Goal: Transaction & Acquisition: Purchase product/service

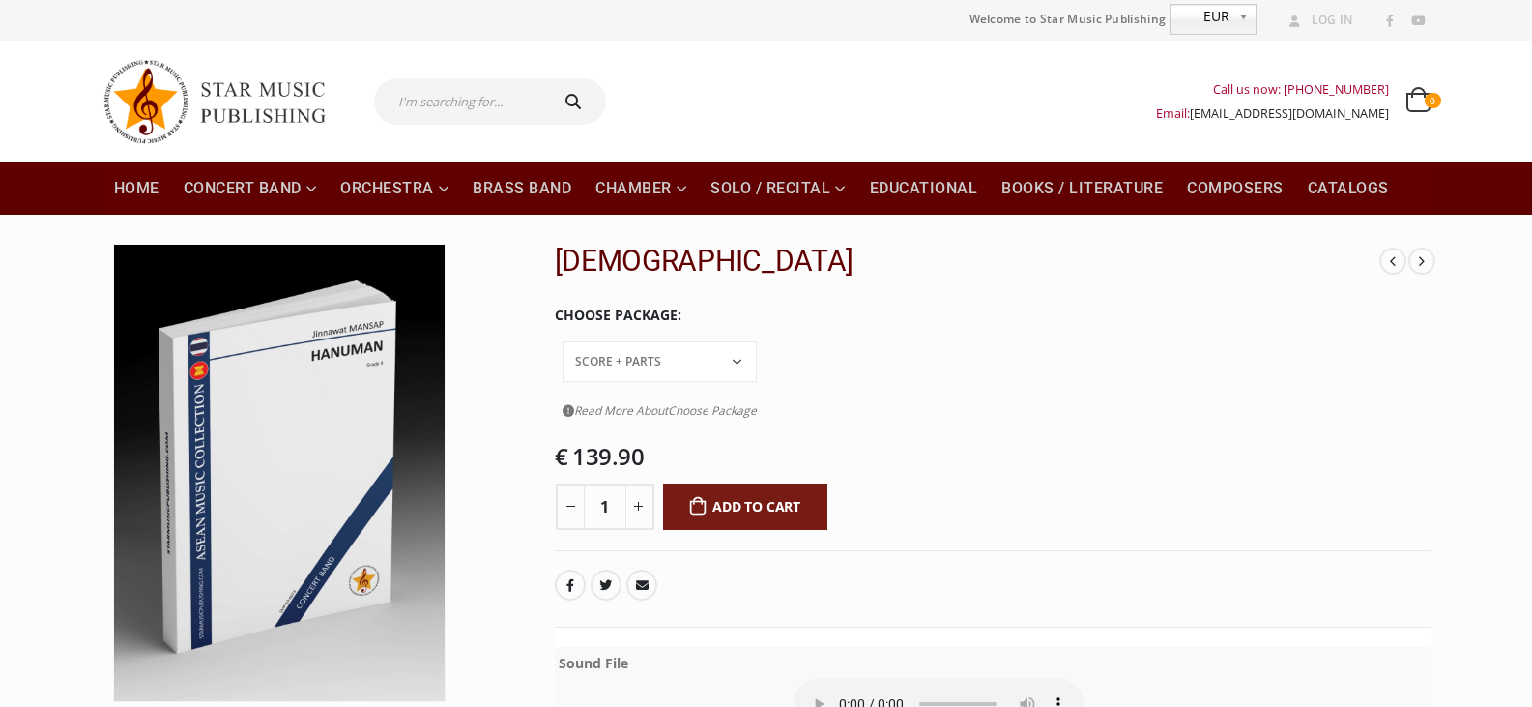
click at [757, 341] on select "Conductor Score PDF File Score + Parts Score + Parts + PDF File" at bounding box center [660, 361] width 194 height 41
click at [700, 341] on select "Conductor Score PDF File Score + Parts Score + Parts + PDF File" at bounding box center [660, 361] width 194 height 41
click at [757, 341] on select "Conductor Score PDF File Score + Parts Score + Parts + PDF File" at bounding box center [660, 361] width 194 height 41
click at [700, 341] on select "Conductor Score PDF File Score + Parts Score + Parts + PDF File" at bounding box center [660, 361] width 194 height 41
click at [757, 341] on select "Conductor Score PDF File Score + Parts Score + Parts + PDF File" at bounding box center [660, 361] width 194 height 41
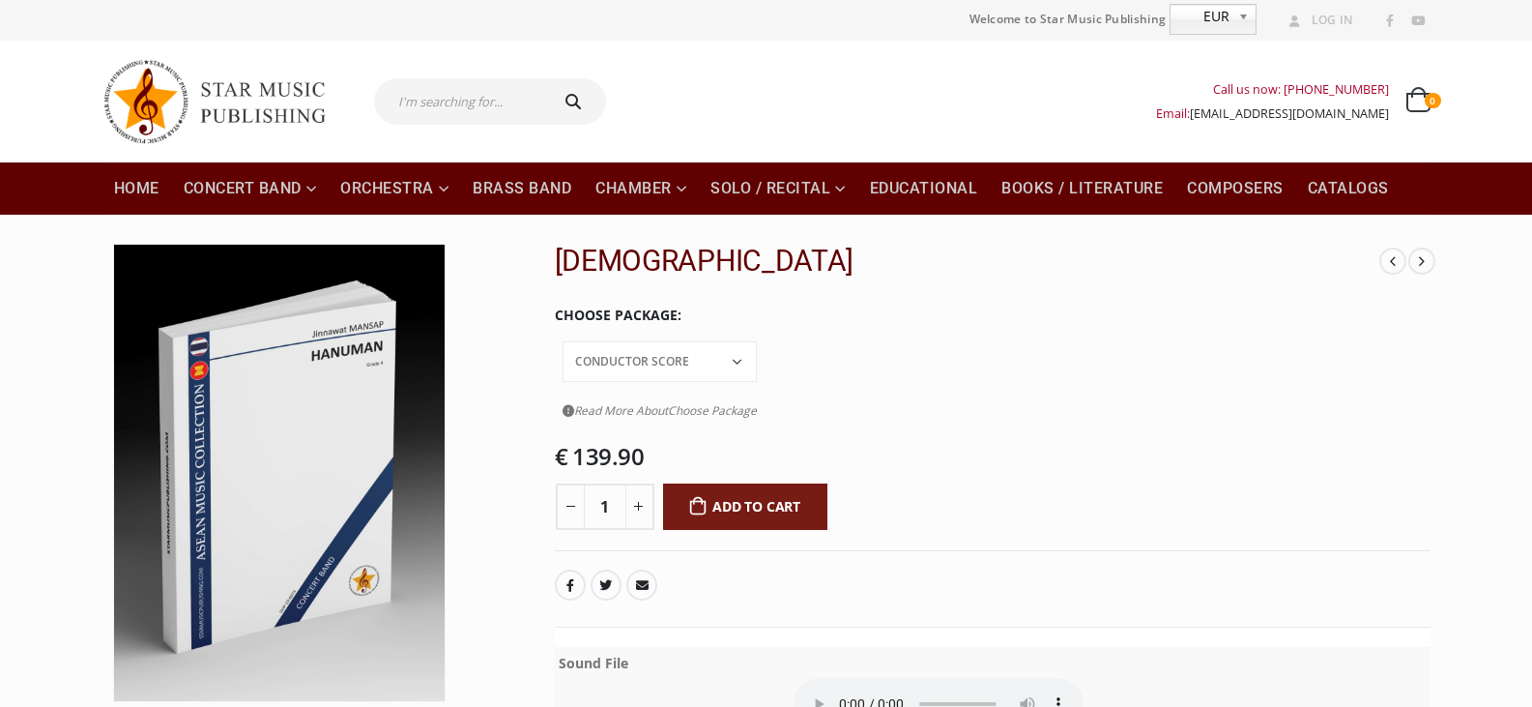
click at [700, 341] on select "Conductor Score PDF File Score + Parts Score + Parts + PDF File" at bounding box center [660, 361] width 194 height 41
click at [757, 341] on select "Conductor Score PDF File Score + Parts Score + Parts + PDF File" at bounding box center [660, 361] width 194 height 41
select select "score-parts-pdf-file"
click at [700, 341] on select "Conductor Score PDF File Score + Parts Score + Parts + PDF File" at bounding box center [660, 361] width 194 height 41
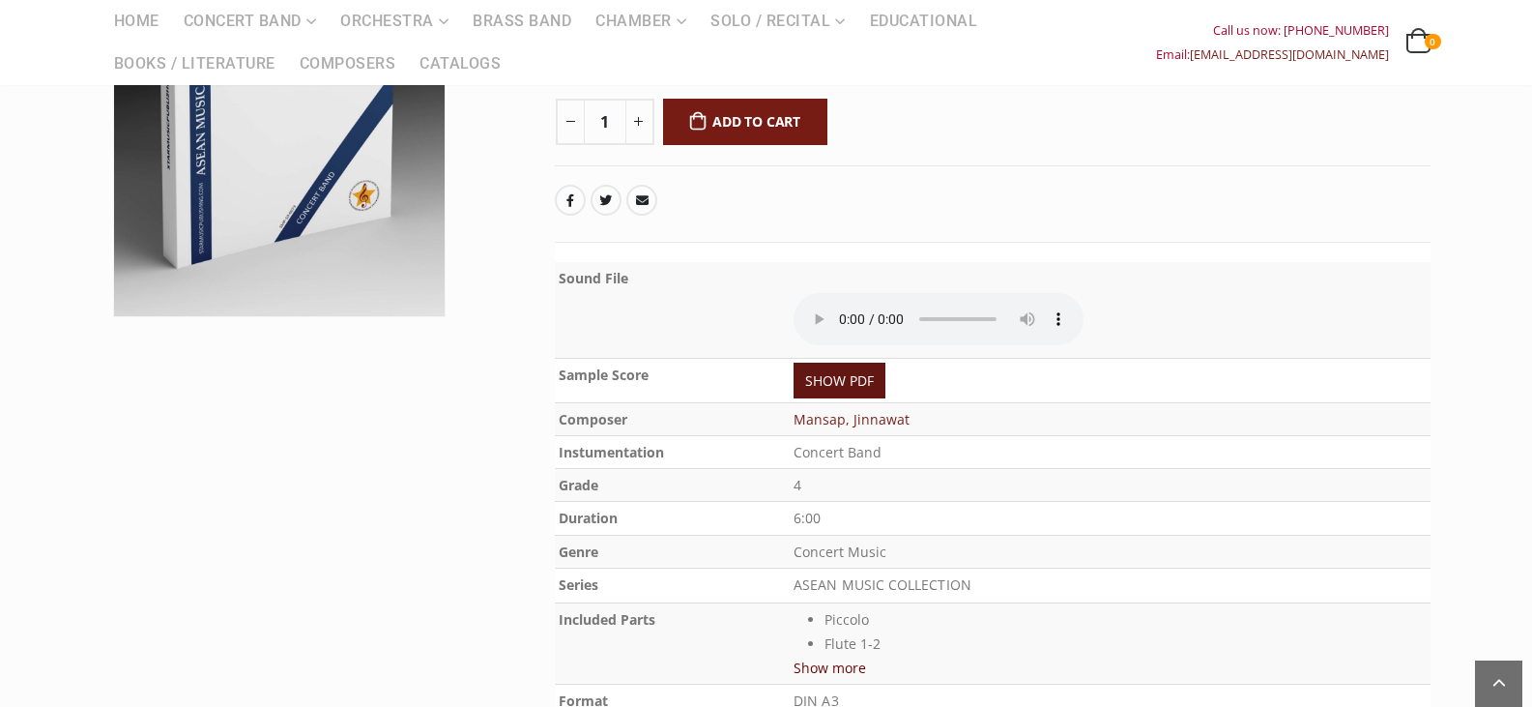
scroll to position [387, 0]
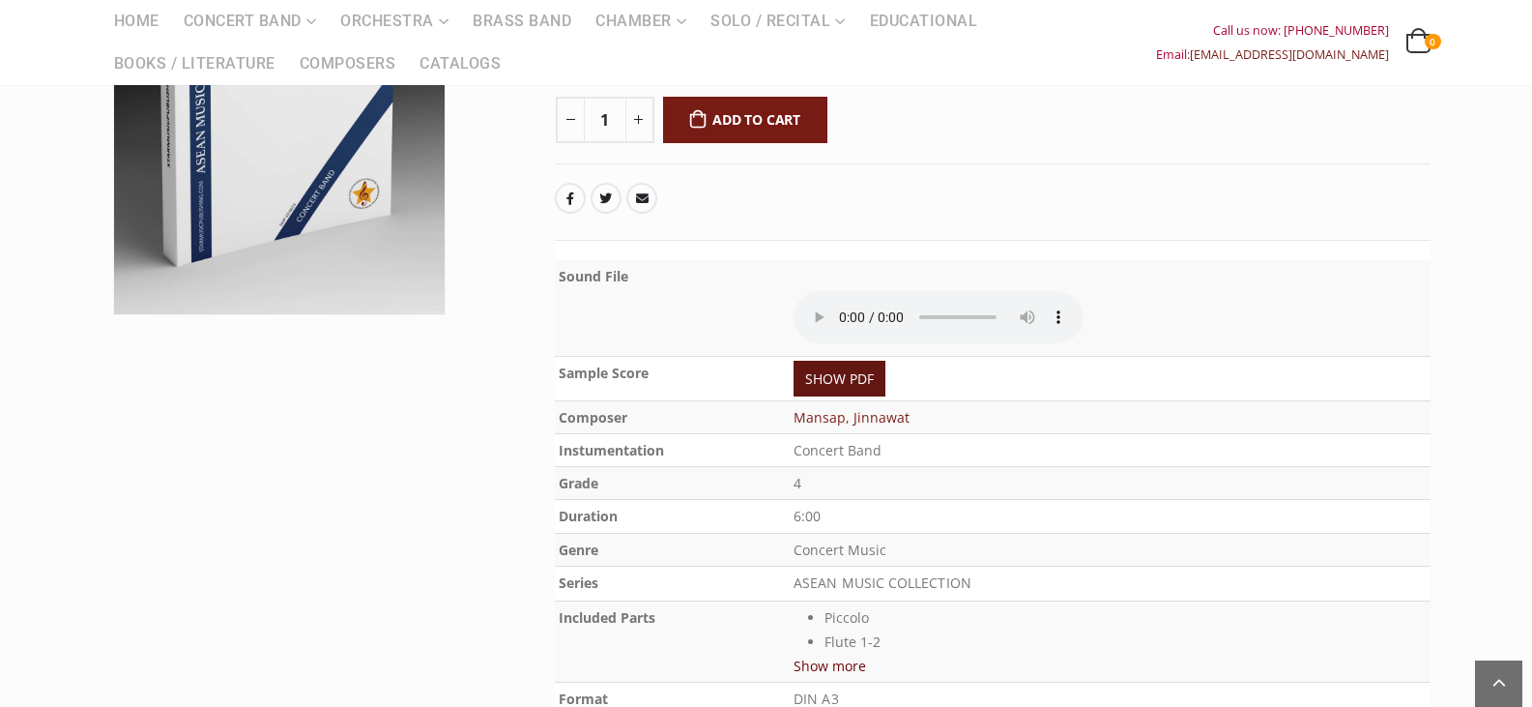
click at [856, 361] on link "SHOW PDF" at bounding box center [840, 379] width 92 height 36
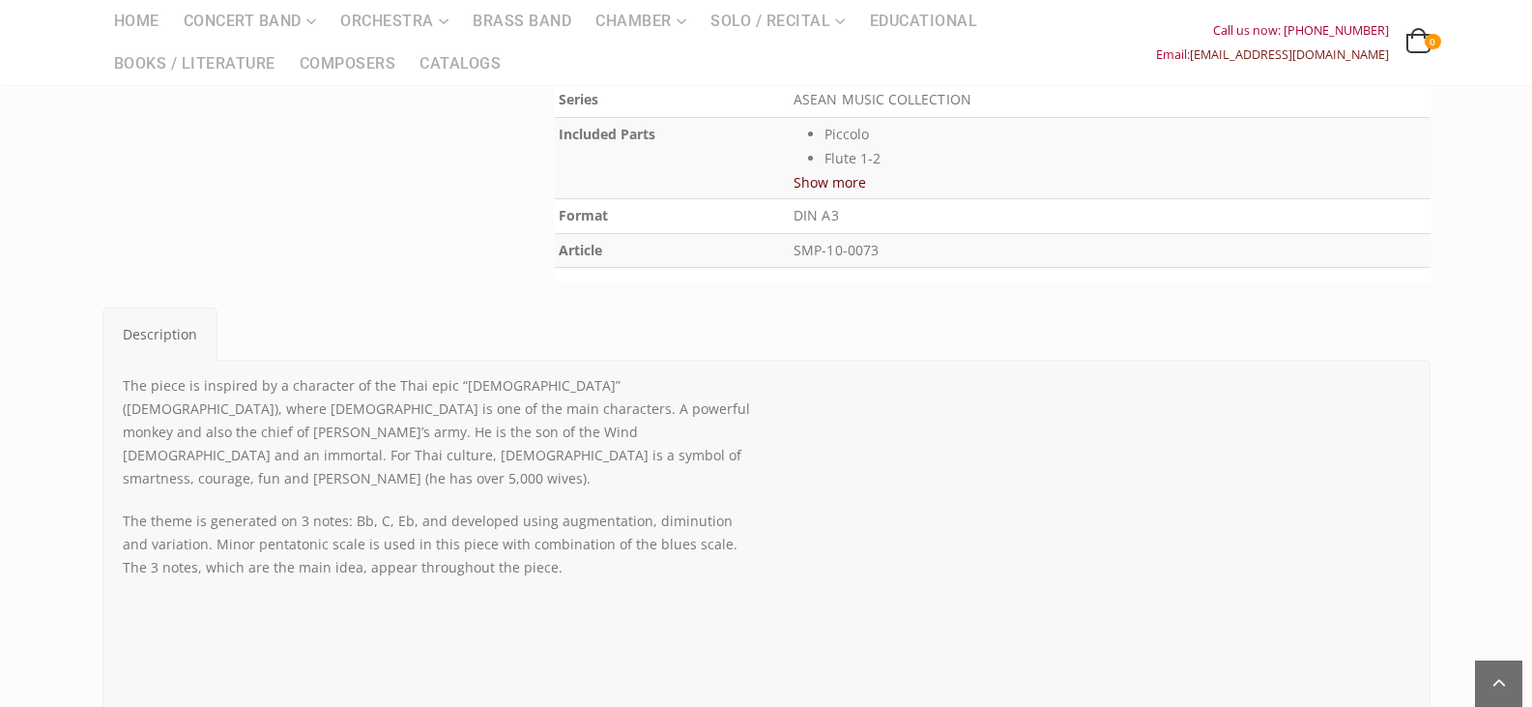
scroll to position [937, 0]
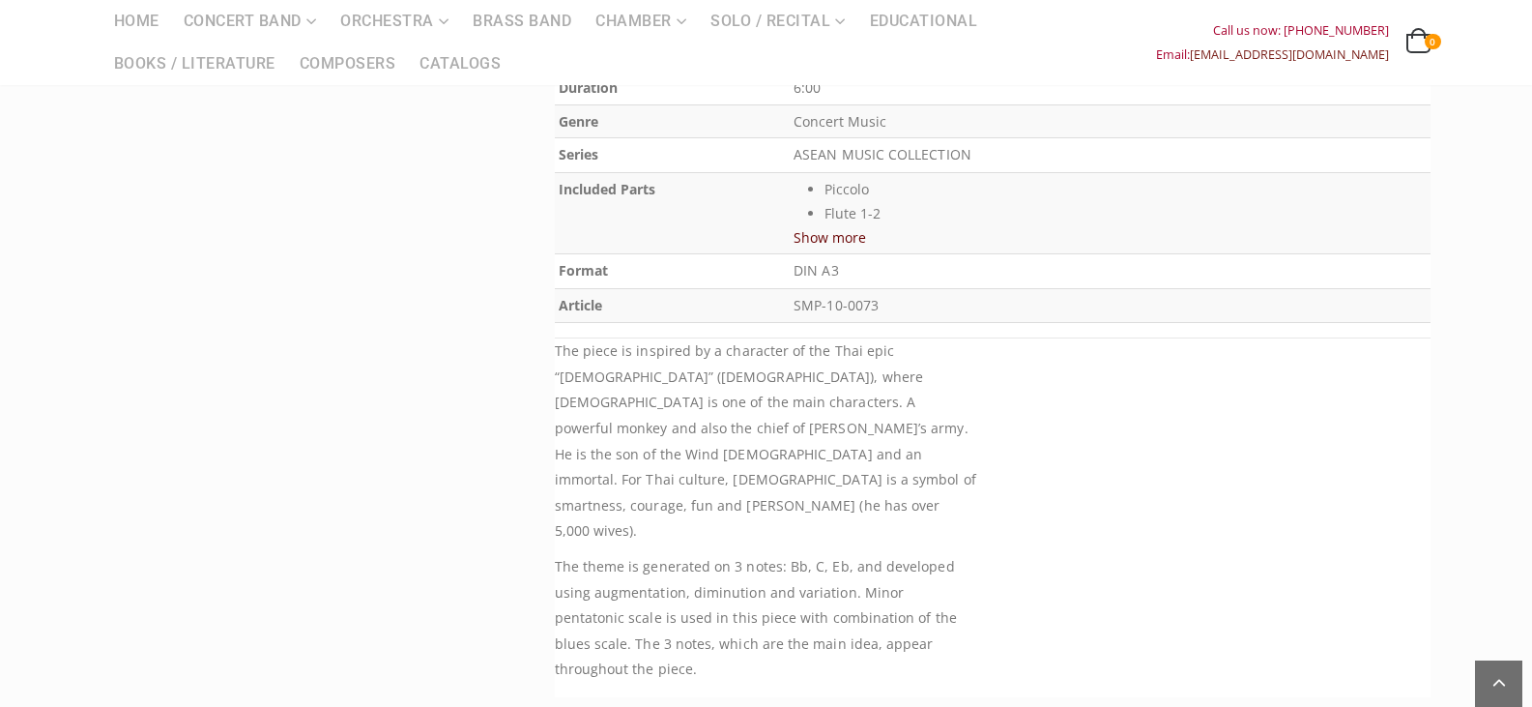
scroll to position [773, 0]
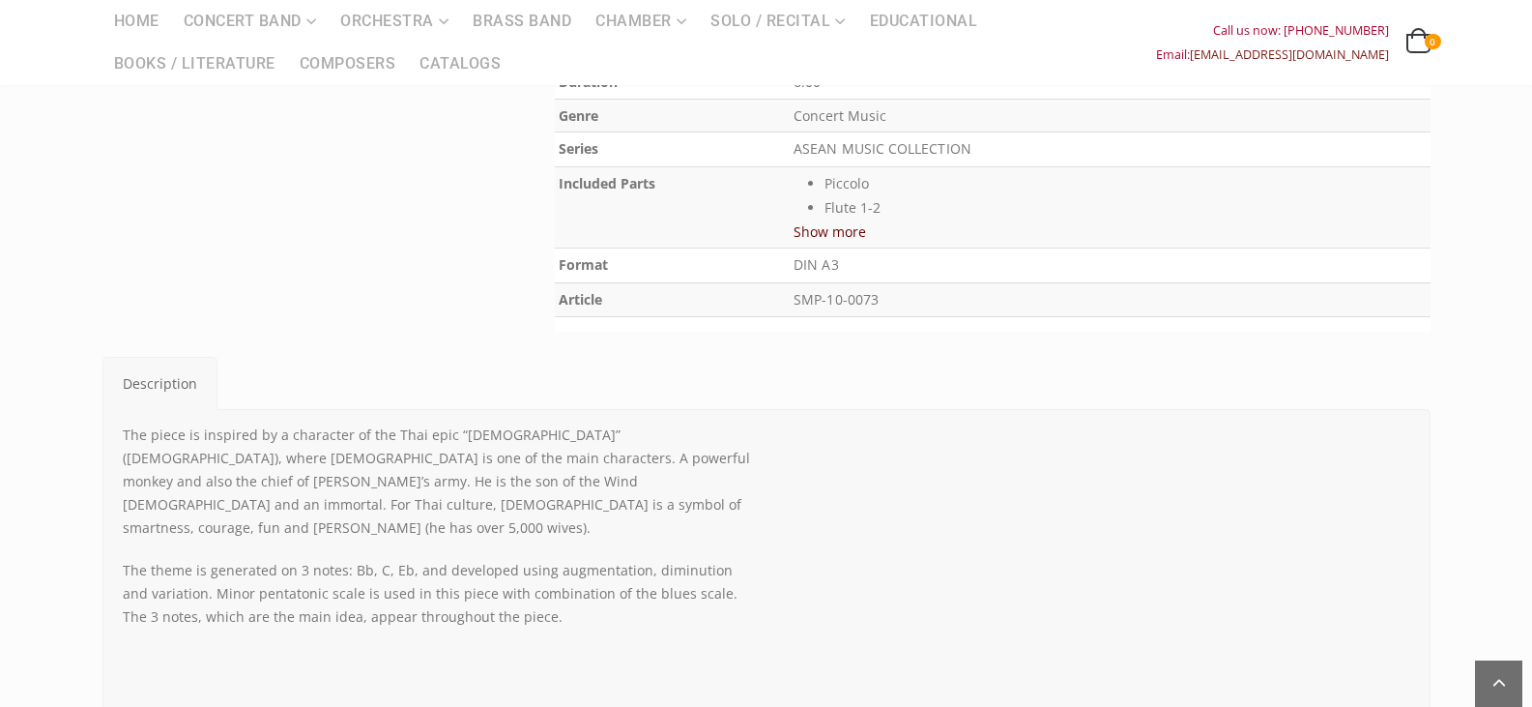
click at [838, 233] on button "Show more" at bounding box center [830, 231] width 72 height 24
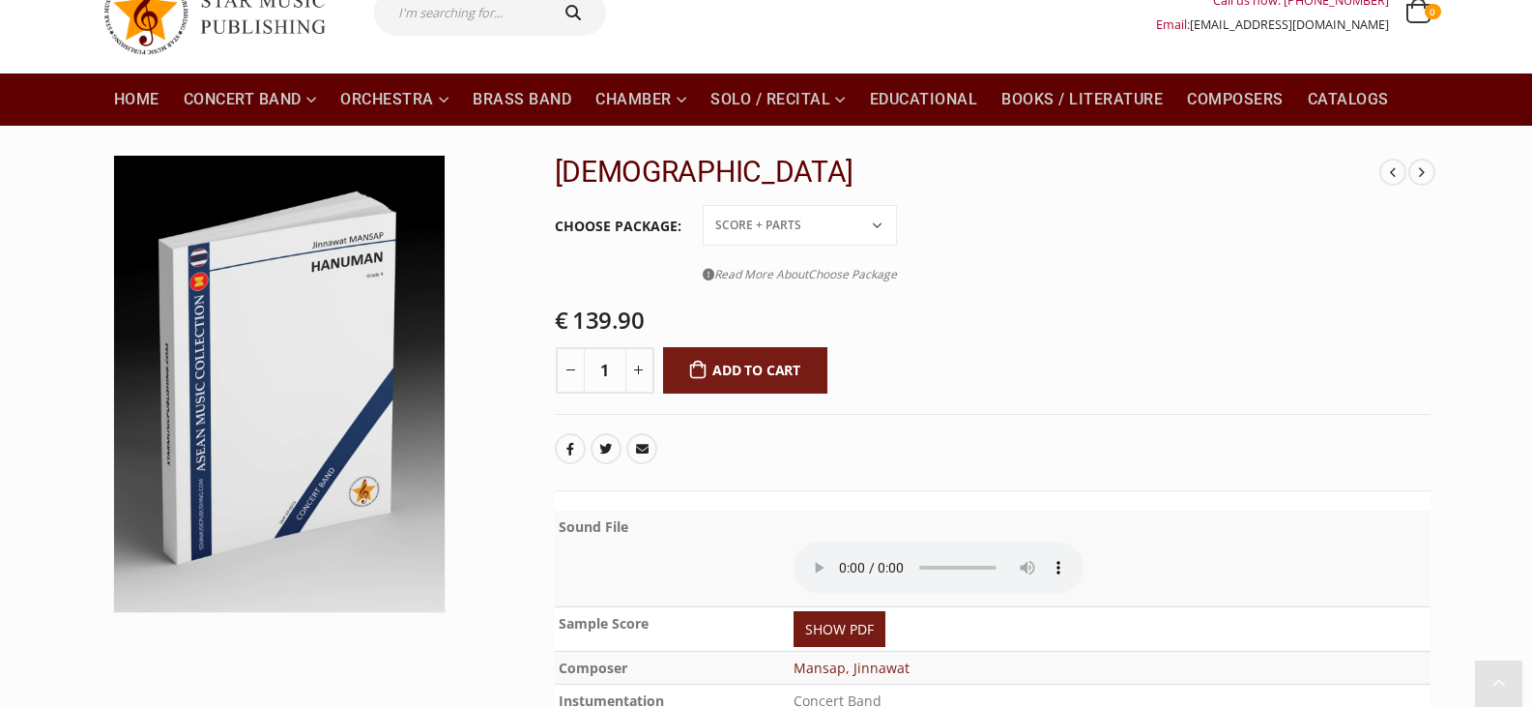
scroll to position [0, 0]
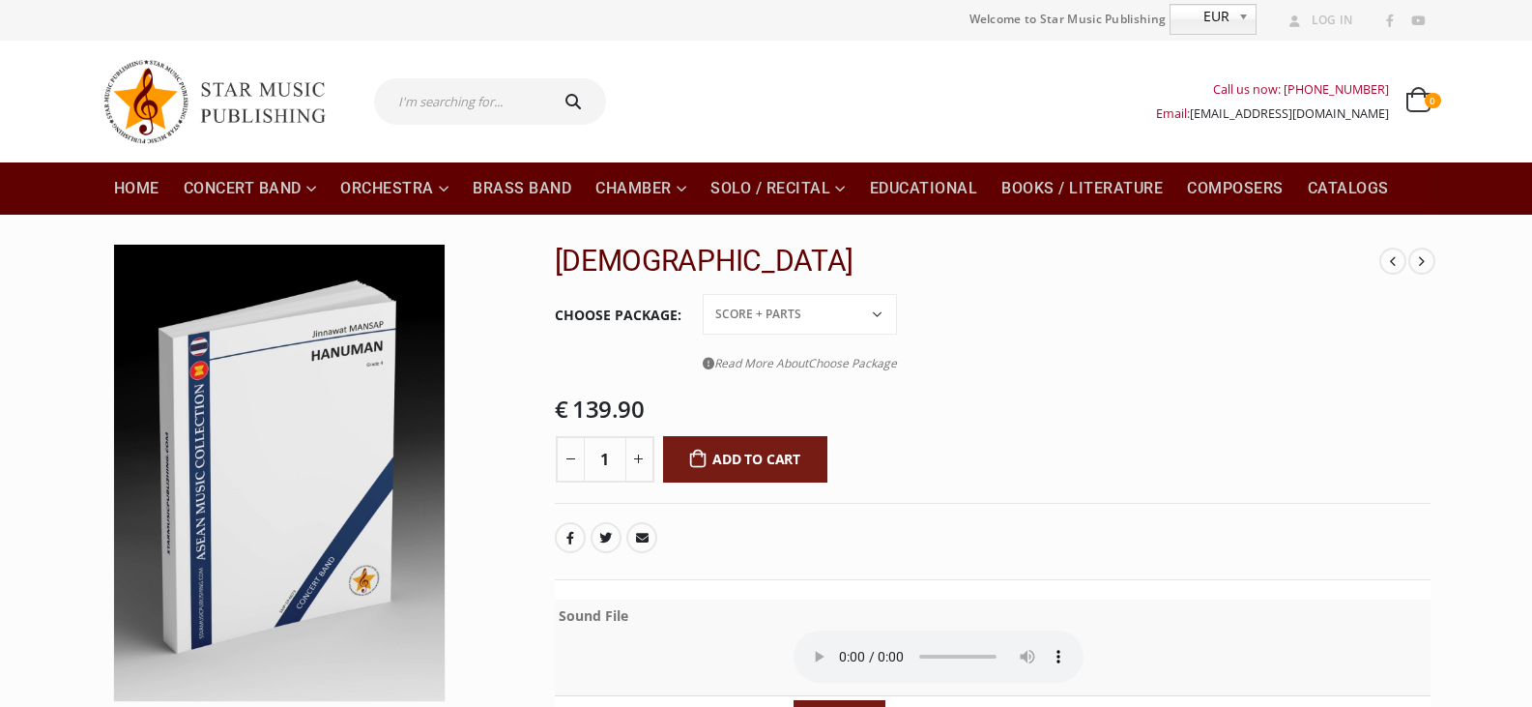
click at [802, 322] on select "Conductor Score PDF File Score + Parts Score + Parts + PDF File" at bounding box center [800, 314] width 194 height 41
select select "score-parts-pdf-file"
click at [703, 294] on select "Conductor Score PDF File Score + Parts Score + Parts + PDF File" at bounding box center [800, 314] width 194 height 41
